Goal: Information Seeking & Learning: Find specific fact

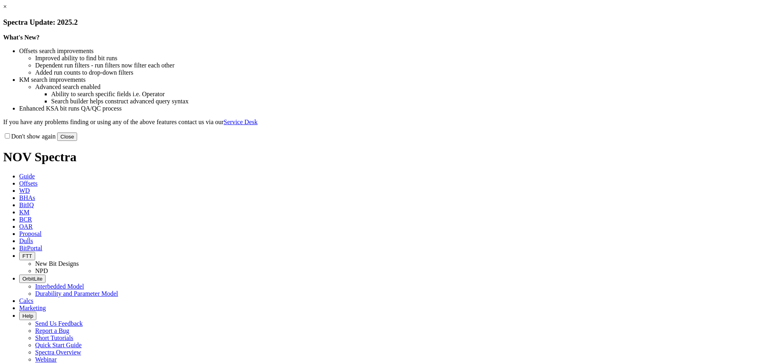
drag, startPoint x: 0, startPoint y: 0, endPoint x: 548, endPoint y: 220, distance: 590.3
click at [77, 141] on button "Close" at bounding box center [67, 137] width 20 height 8
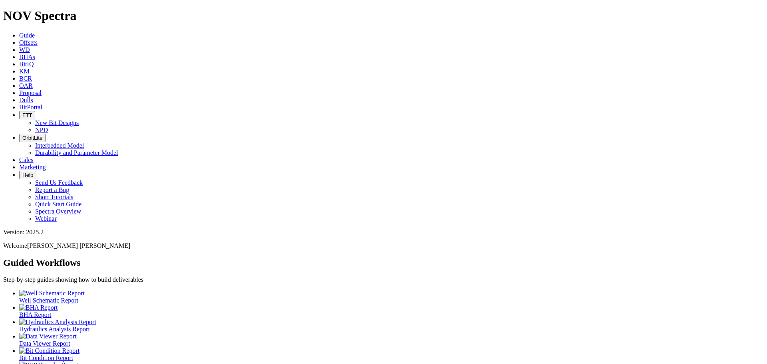
click at [38, 39] on span "Offsets" at bounding box center [28, 42] width 18 height 7
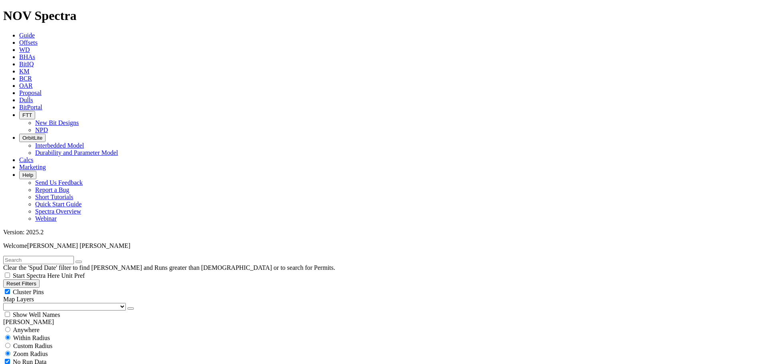
click at [10, 327] on input "radio" at bounding box center [7, 329] width 5 height 5
radio input "true"
radio input "false"
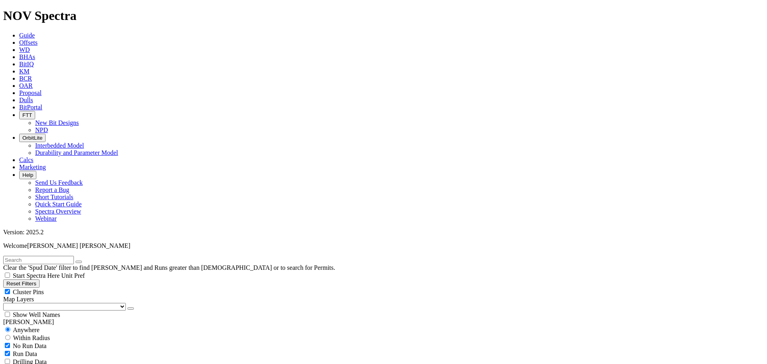
type input "2/1/25"
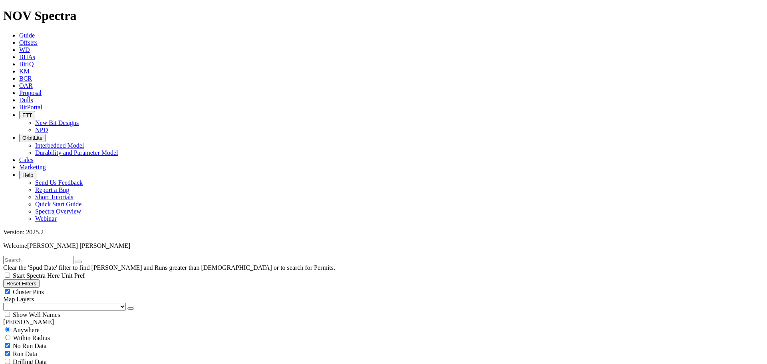
scroll to position [250, 0]
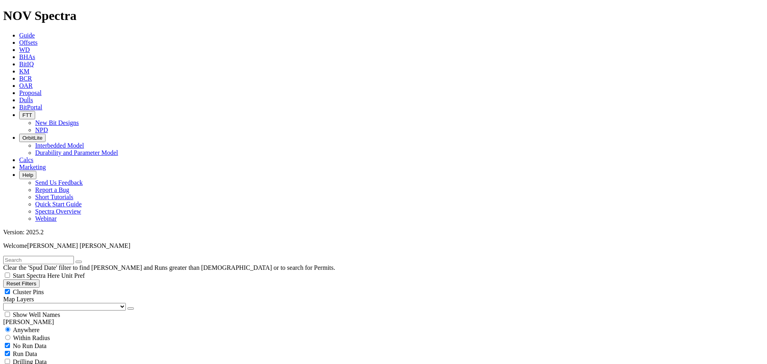
scroll to position [100, 0]
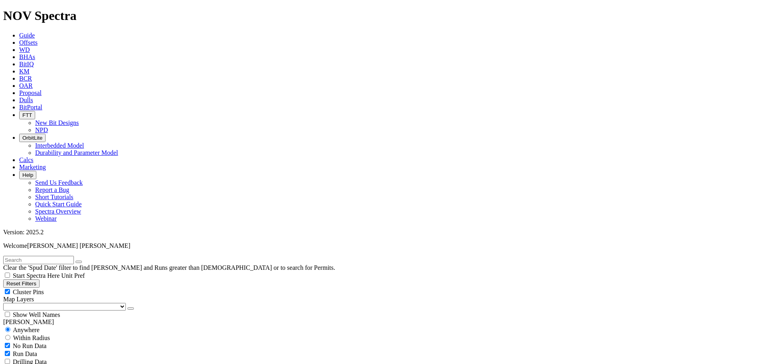
scroll to position [150, 0]
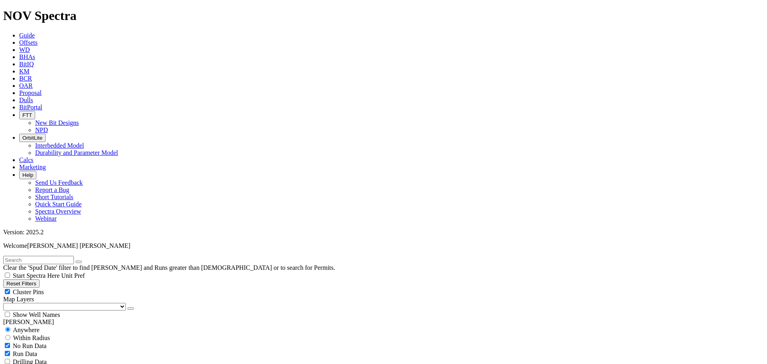
select select "9.875"
checkbox input "false"
select select "? number:9.875 ?"
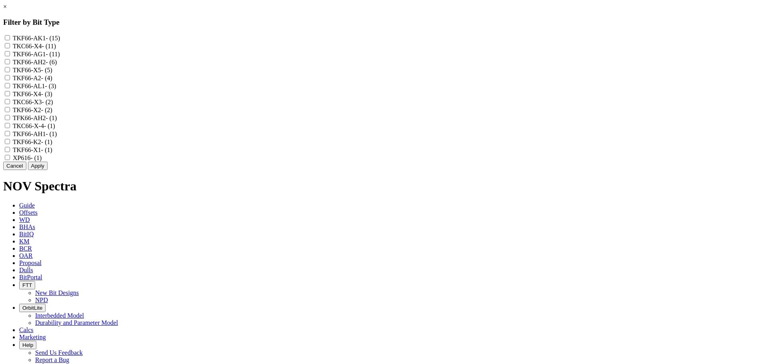
click at [10, 37] on input "TKF66-AK1 - (15)" at bounding box center [7, 37] width 5 height 5
checkbox input "true"
click at [10, 88] on input "TKF66-AL1 - (3)" at bounding box center [7, 85] width 5 height 5
checkbox input "true"
click at [48, 170] on button "Apply" at bounding box center [38, 166] width 20 height 8
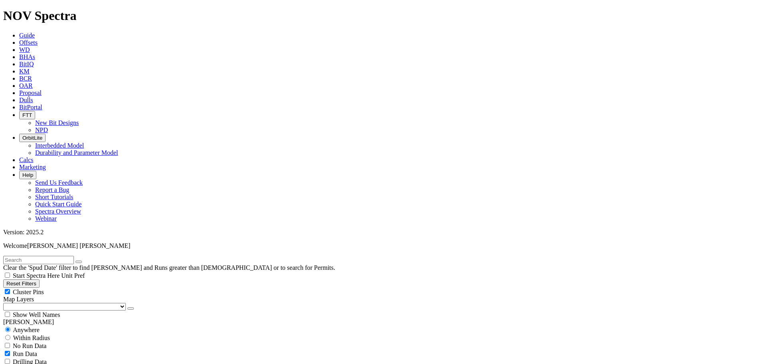
scroll to position [287, 0]
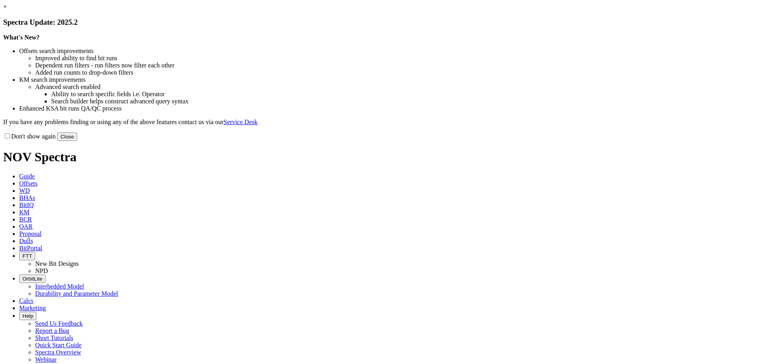
click at [7, 10] on link "×" at bounding box center [5, 6] width 4 height 7
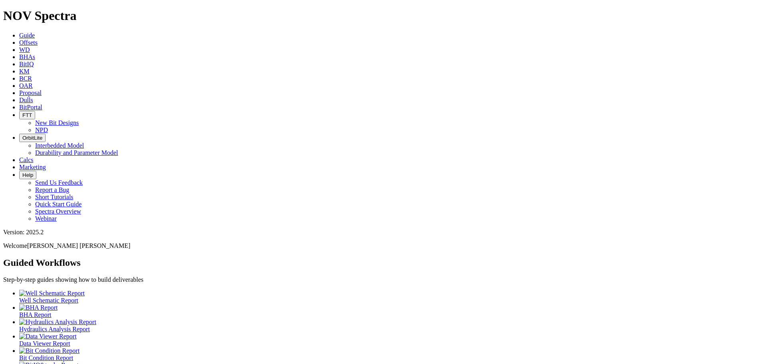
click at [33, 97] on span "Dulls" at bounding box center [26, 100] width 14 height 7
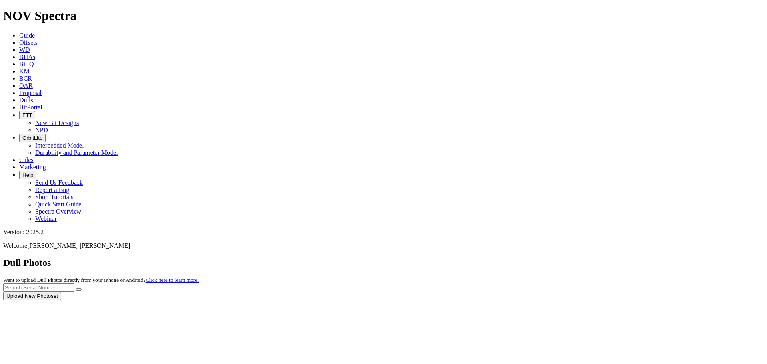
click at [603, 301] on div at bounding box center [383, 301] width 761 height 0
click at [615, 301] on div at bounding box center [383, 301] width 761 height 0
click at [609, 301] on div at bounding box center [383, 301] width 761 height 0
click at [624, 301] on div at bounding box center [383, 301] width 761 height 0
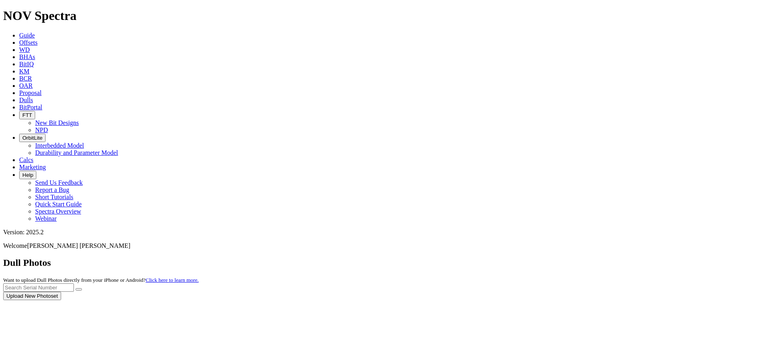
click at [624, 301] on div at bounding box center [383, 301] width 761 height 0
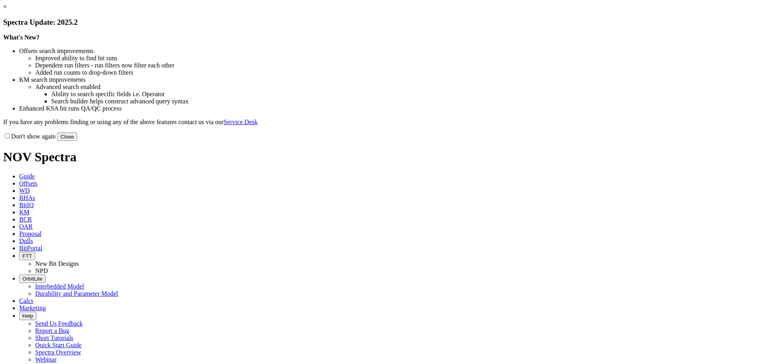
click at [7, 10] on link "×" at bounding box center [5, 6] width 4 height 7
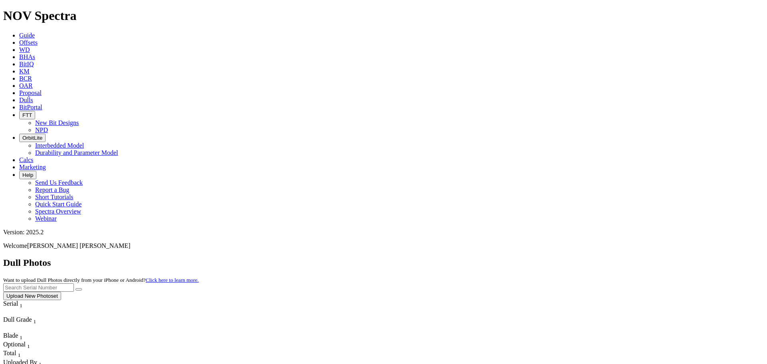
click at [74, 284] on input "text" at bounding box center [38, 288] width 71 height 8
paste input "A318570"
type input "A318570"
click at [82, 289] on button "submit" at bounding box center [79, 290] width 6 height 2
